Goal: Information Seeking & Learning: Learn about a topic

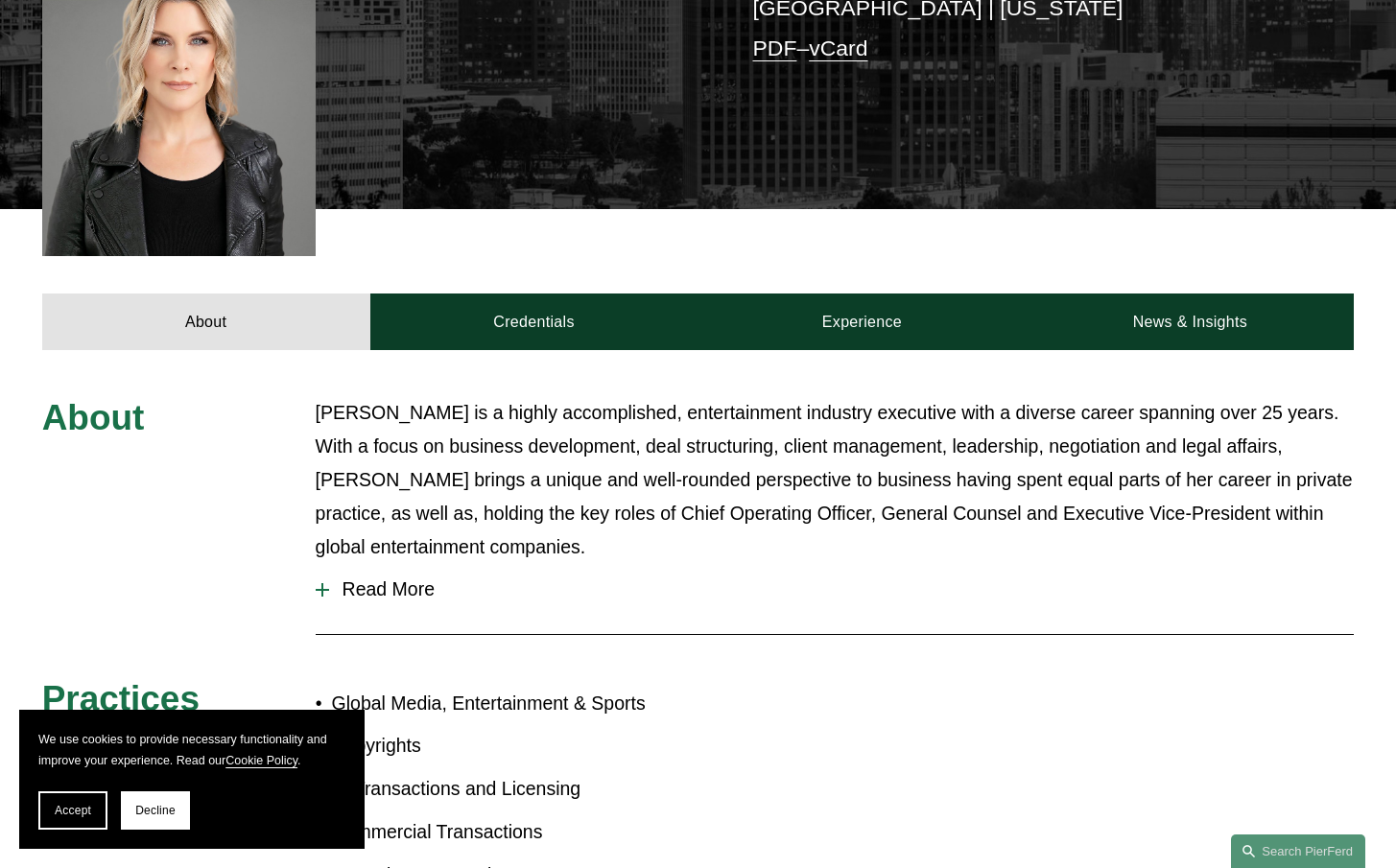
scroll to position [598, 0]
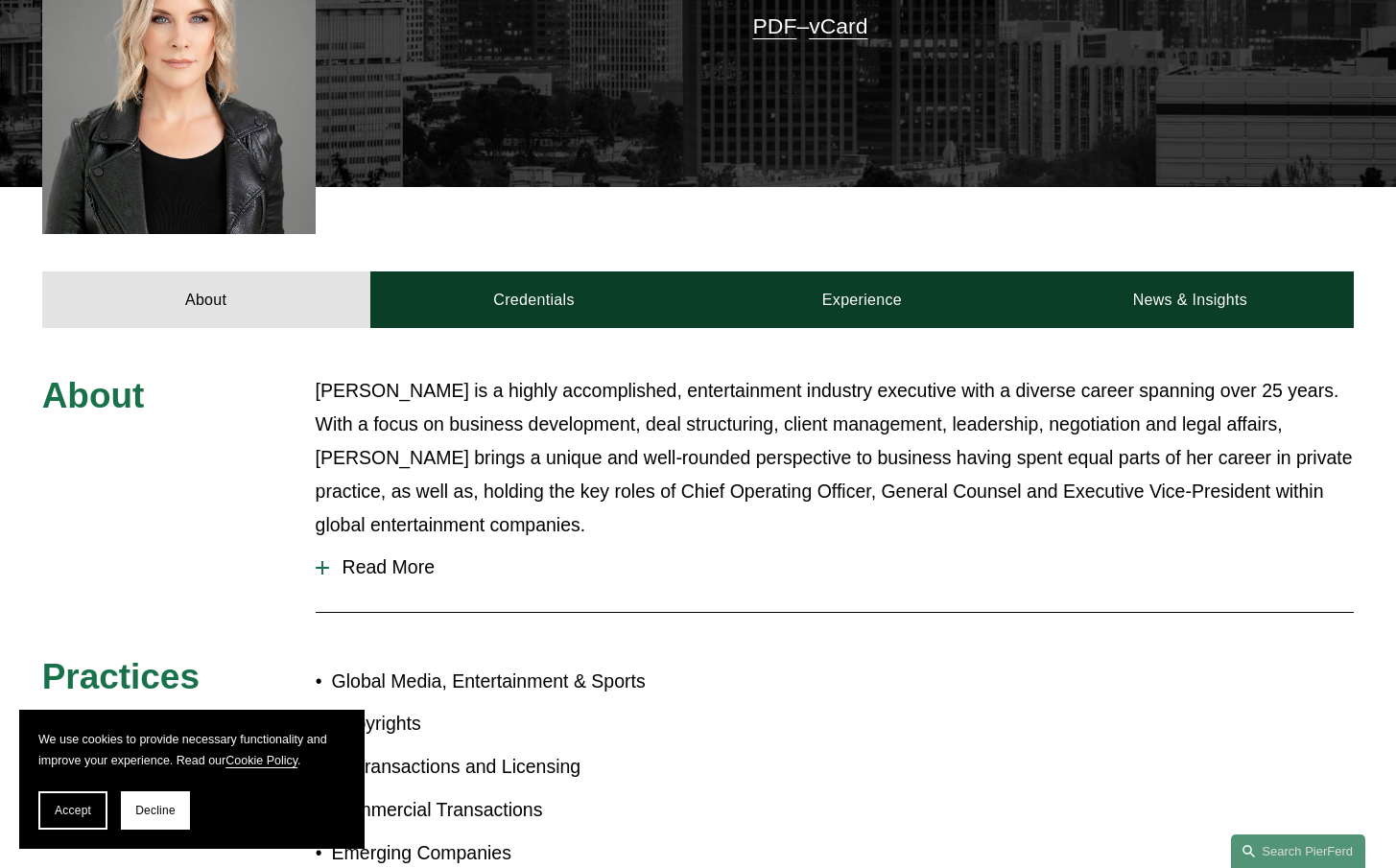
click at [396, 557] on span "Read More" at bounding box center [842, 567] width 1026 height 22
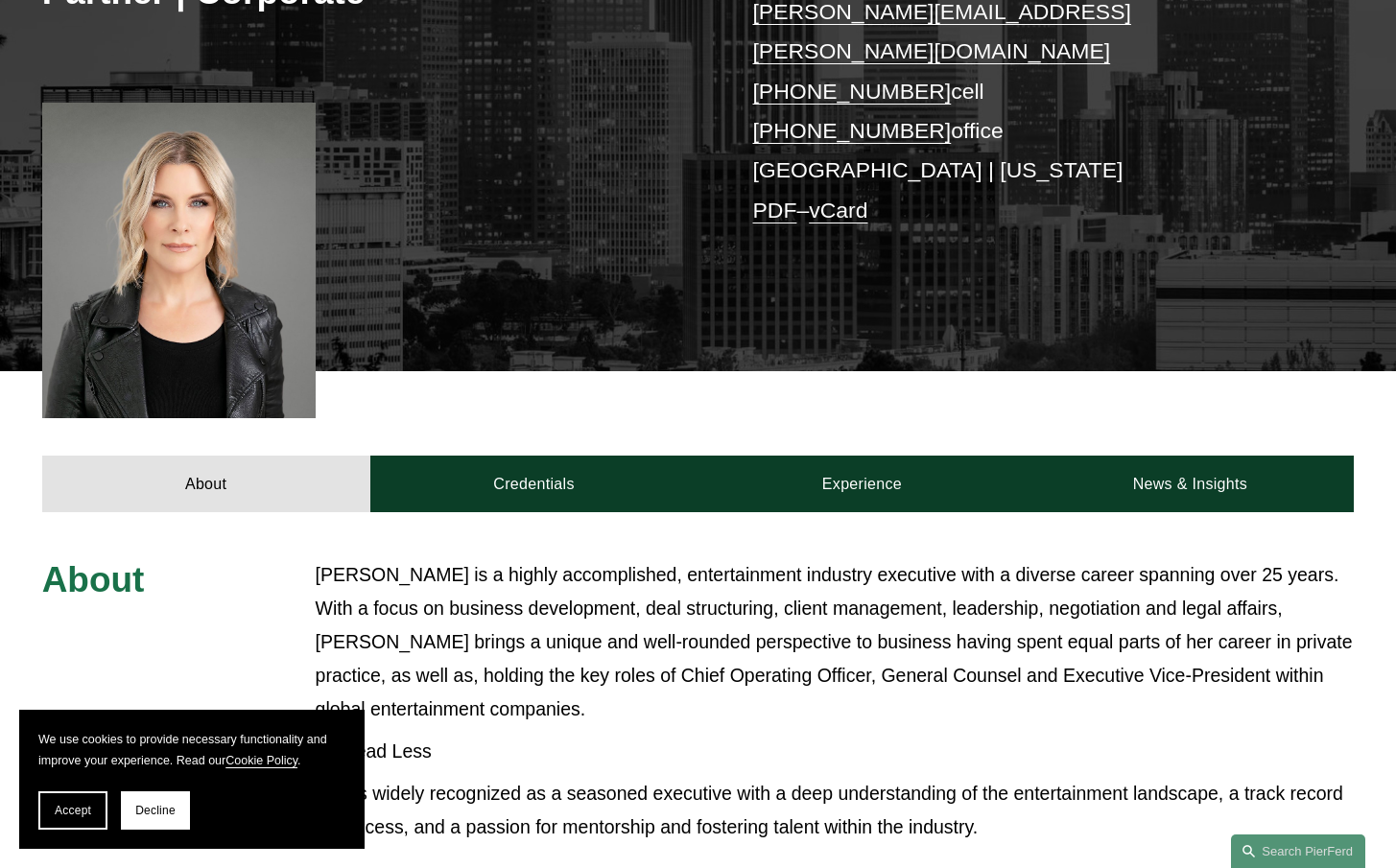
scroll to position [0, 0]
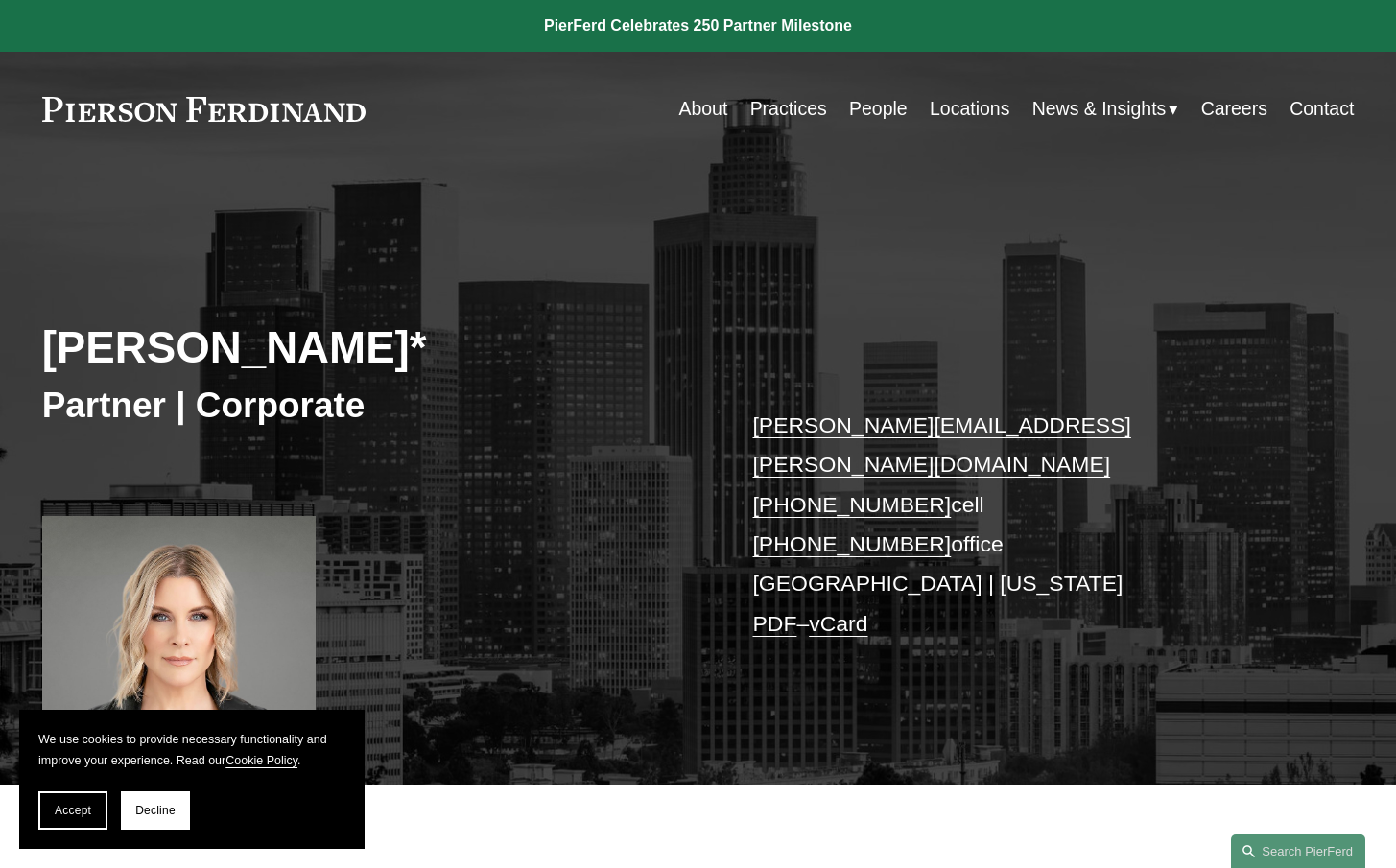
click at [209, 111] on link at bounding box center [204, 109] width 324 height 25
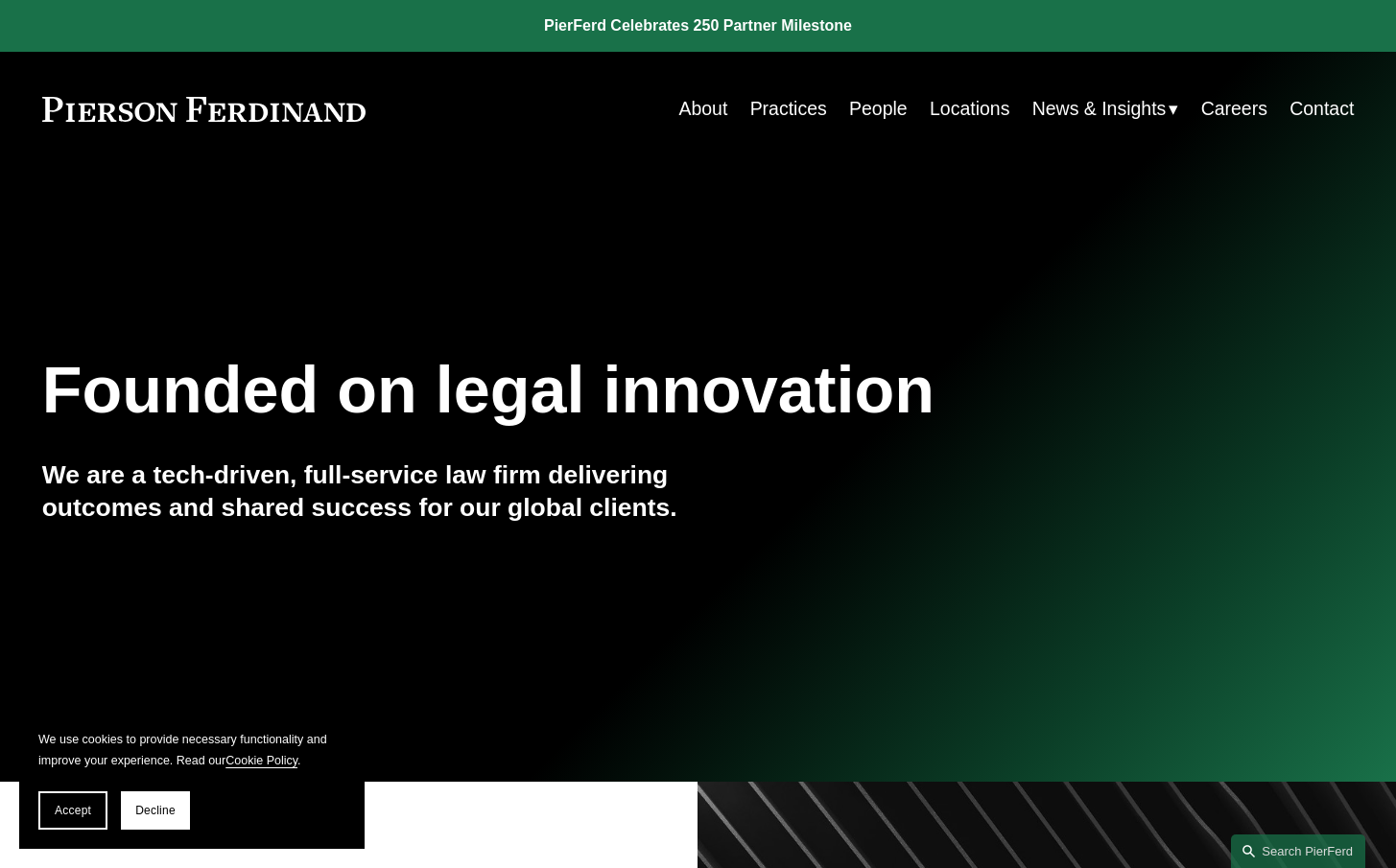
click at [772, 111] on link "Practices" at bounding box center [788, 108] width 77 height 37
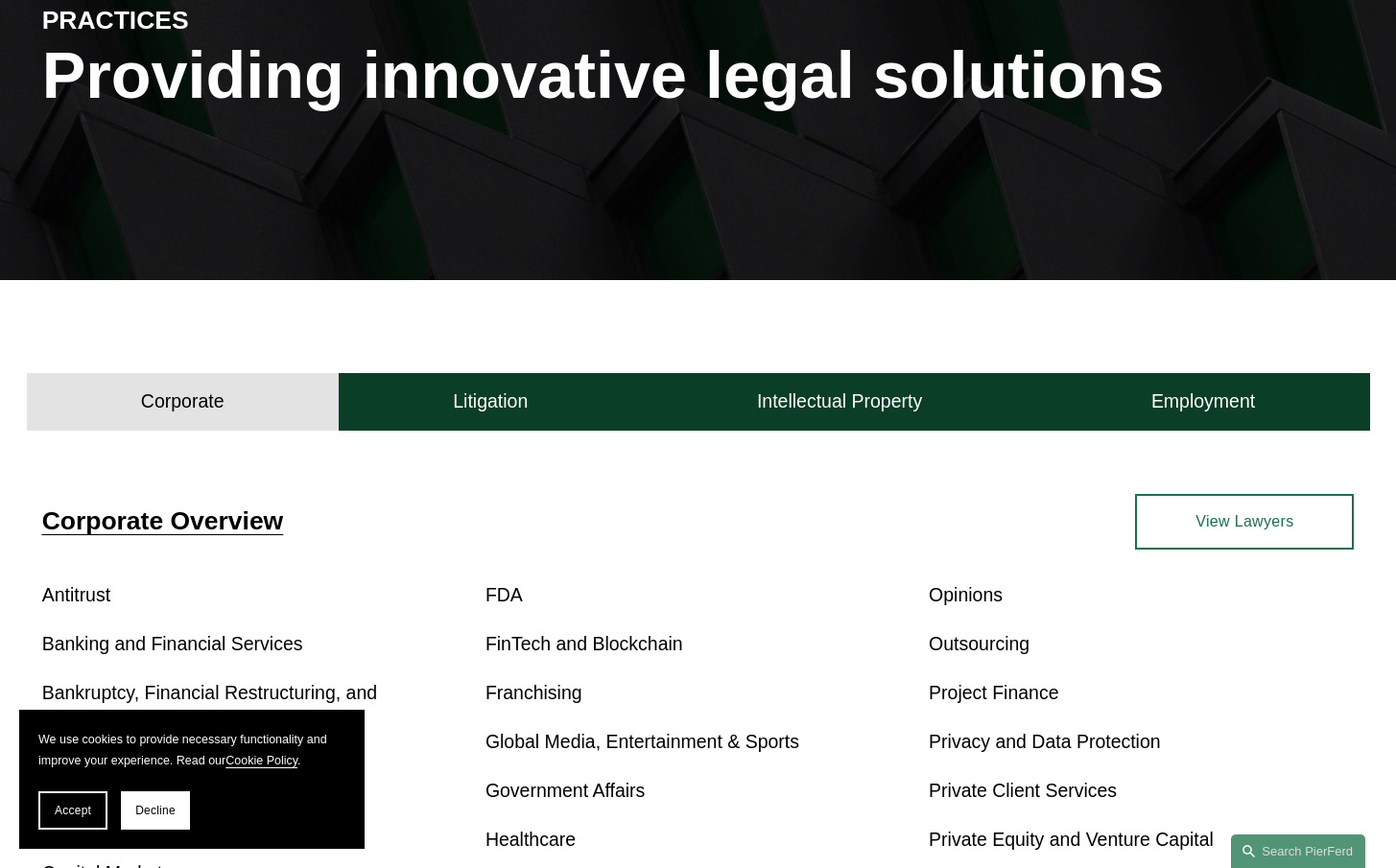
scroll to position [322, 0]
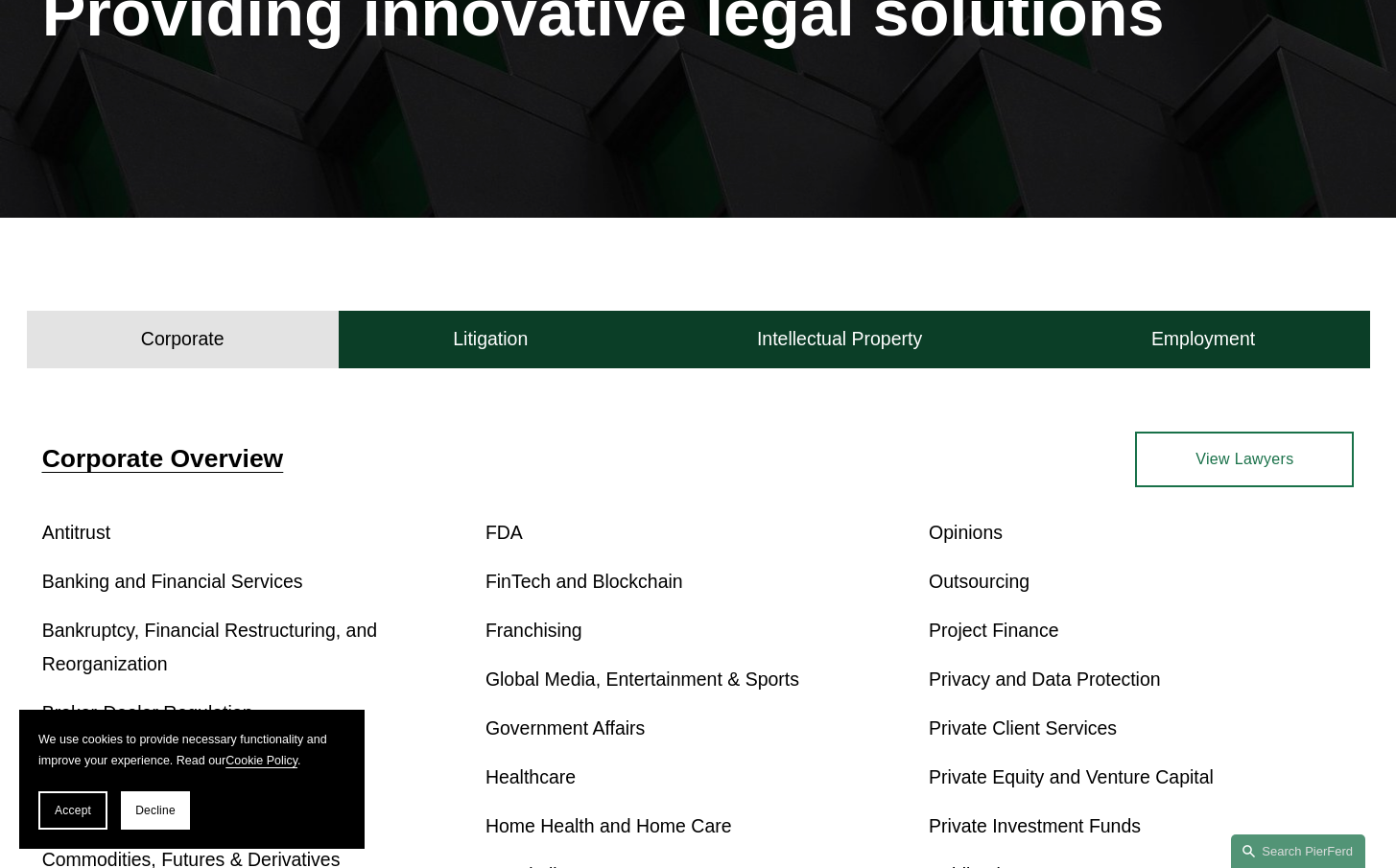
click at [149, 812] on span "Decline" at bounding box center [155, 810] width 40 height 14
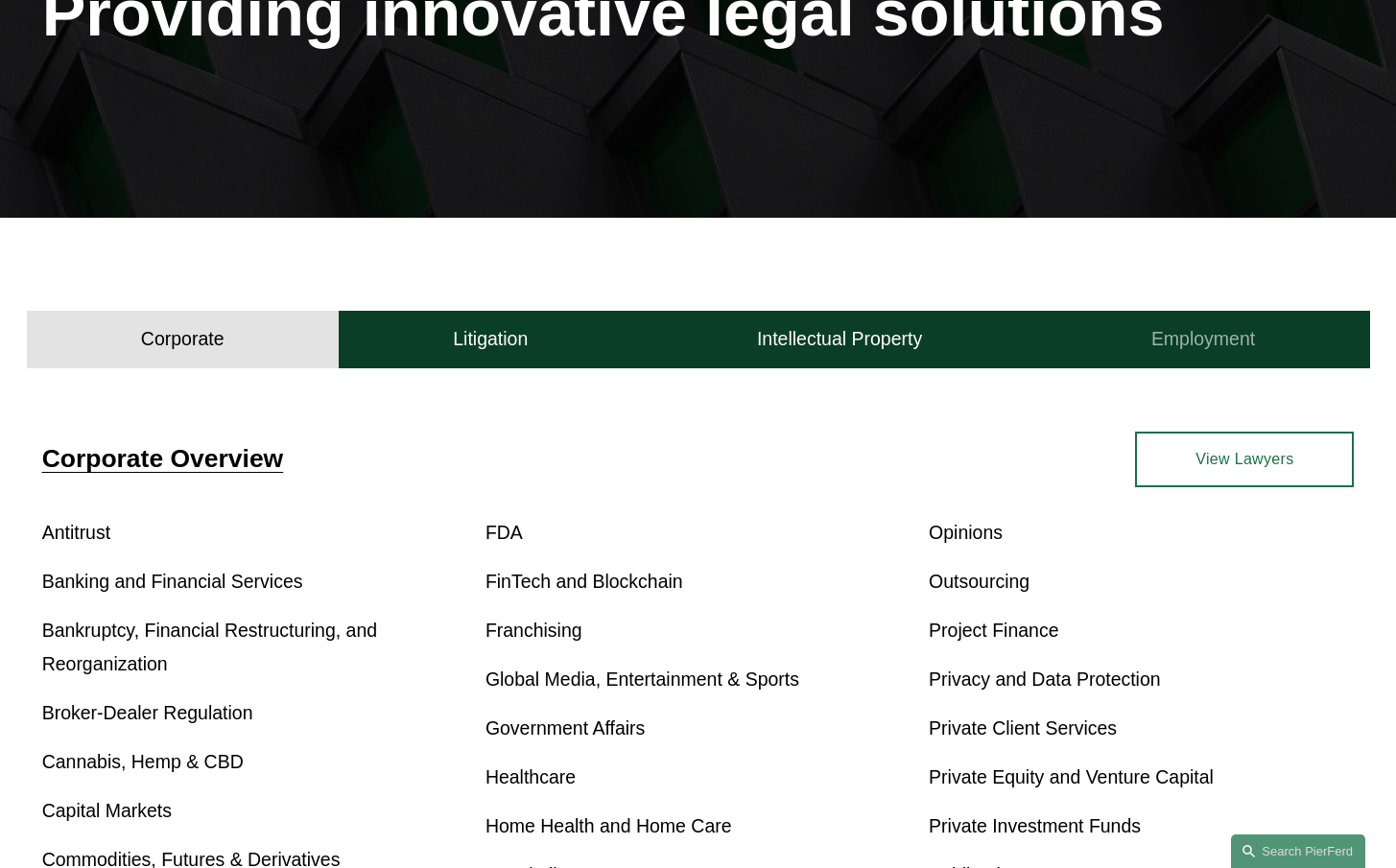
click at [1225, 342] on h4 "Employment" at bounding box center [1204, 339] width 104 height 24
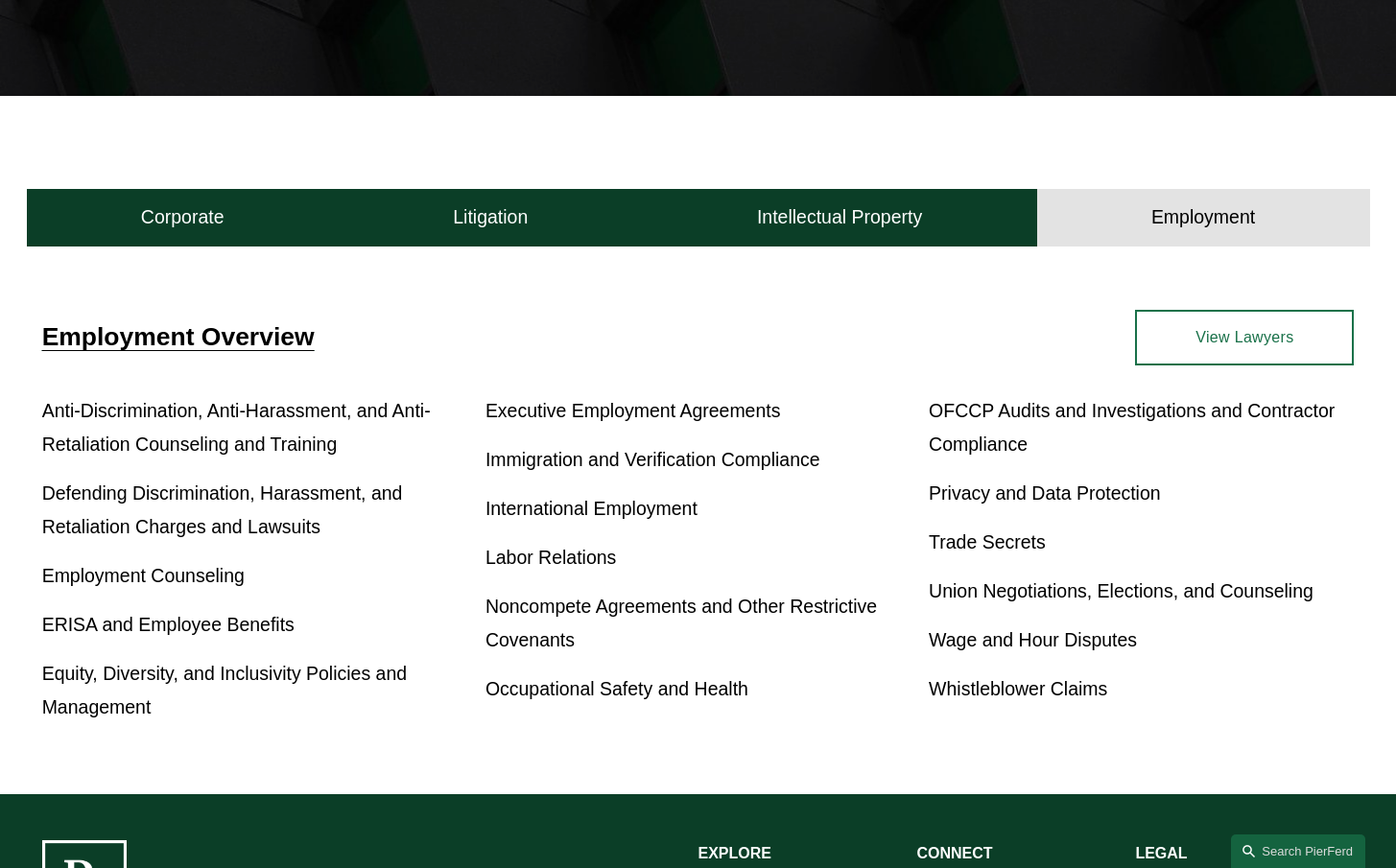
scroll to position [490, 0]
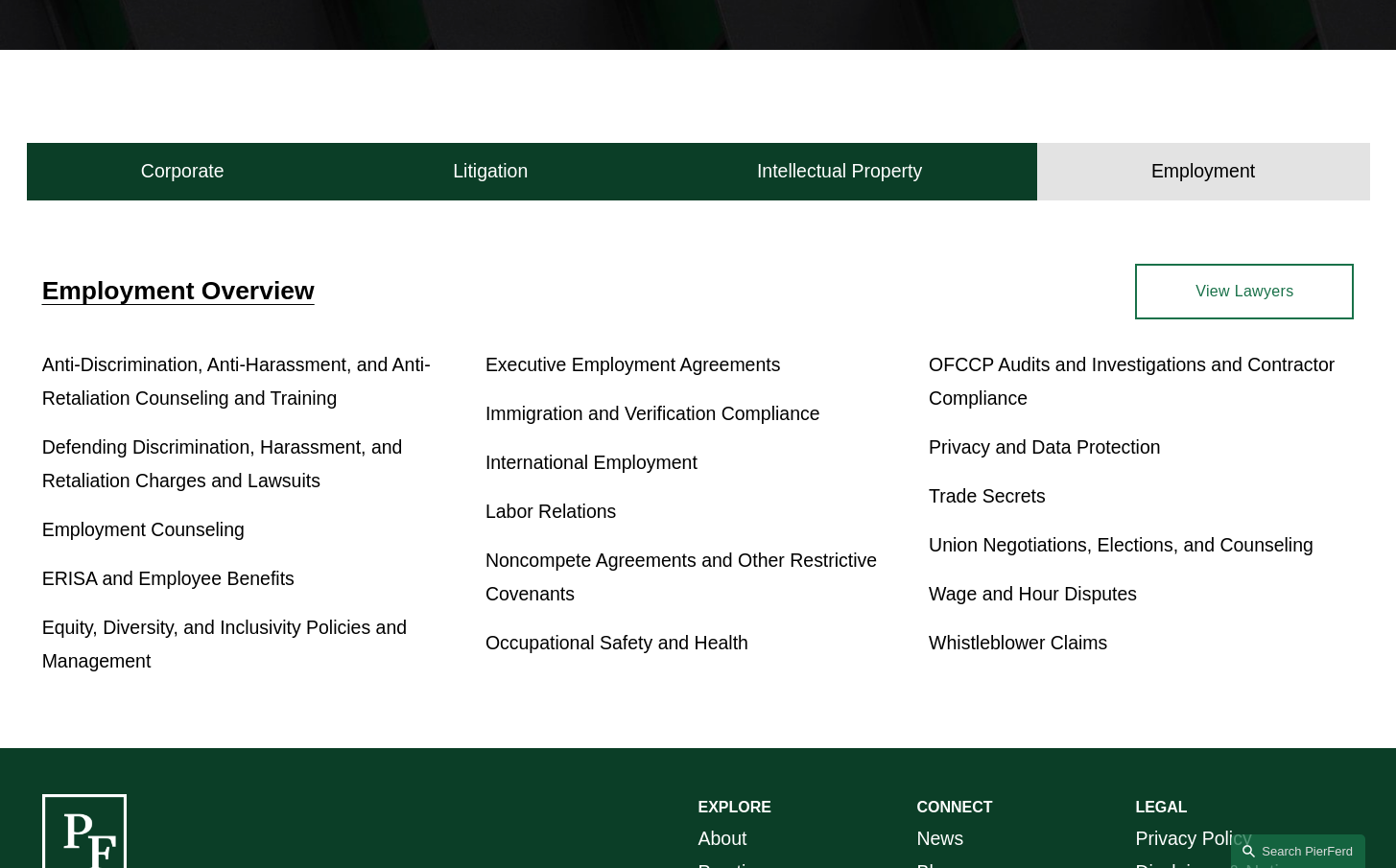
click at [158, 462] on link "Defending Discrimination, Harassment, and Retaliation Charges and Lawsuits" at bounding box center [222, 464] width 360 height 55
